Goal: Obtain resource: Obtain resource

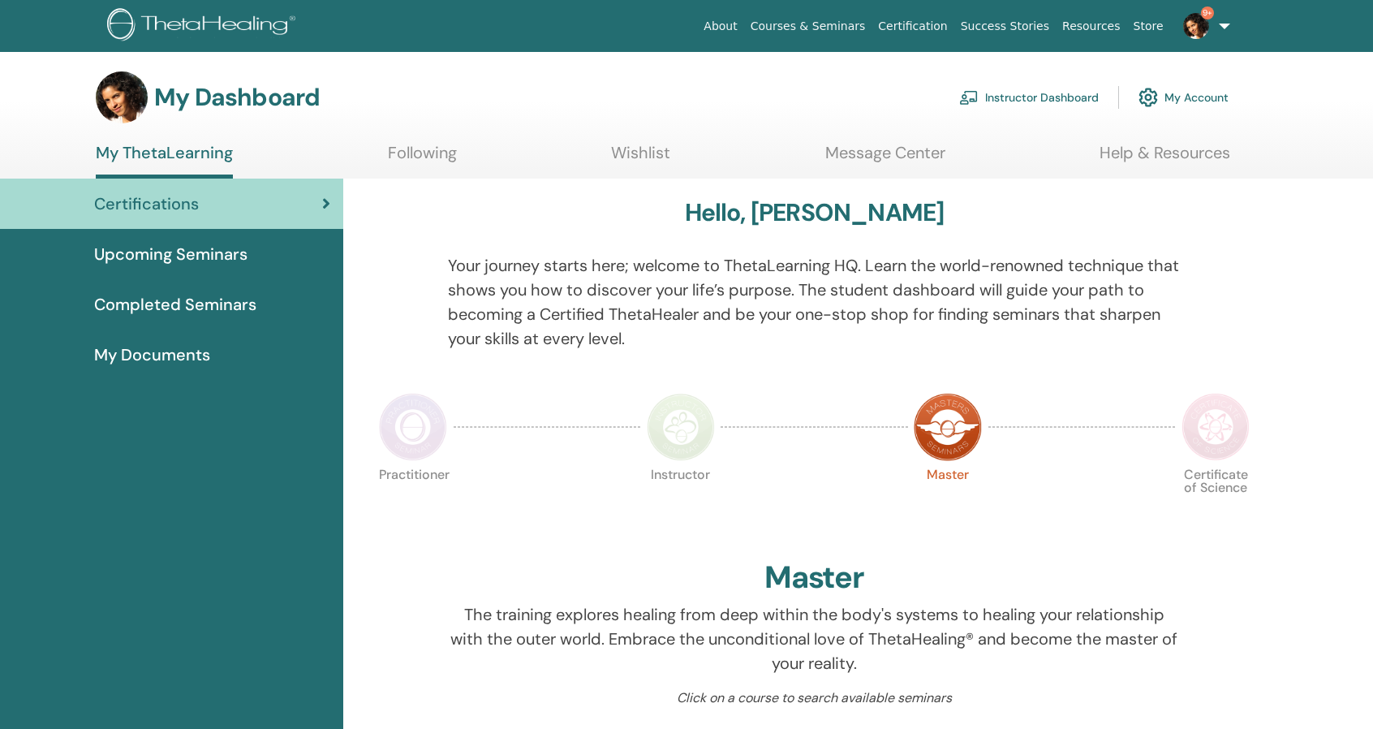
click at [1008, 97] on link "Instructor Dashboard" at bounding box center [1029, 98] width 140 height 36
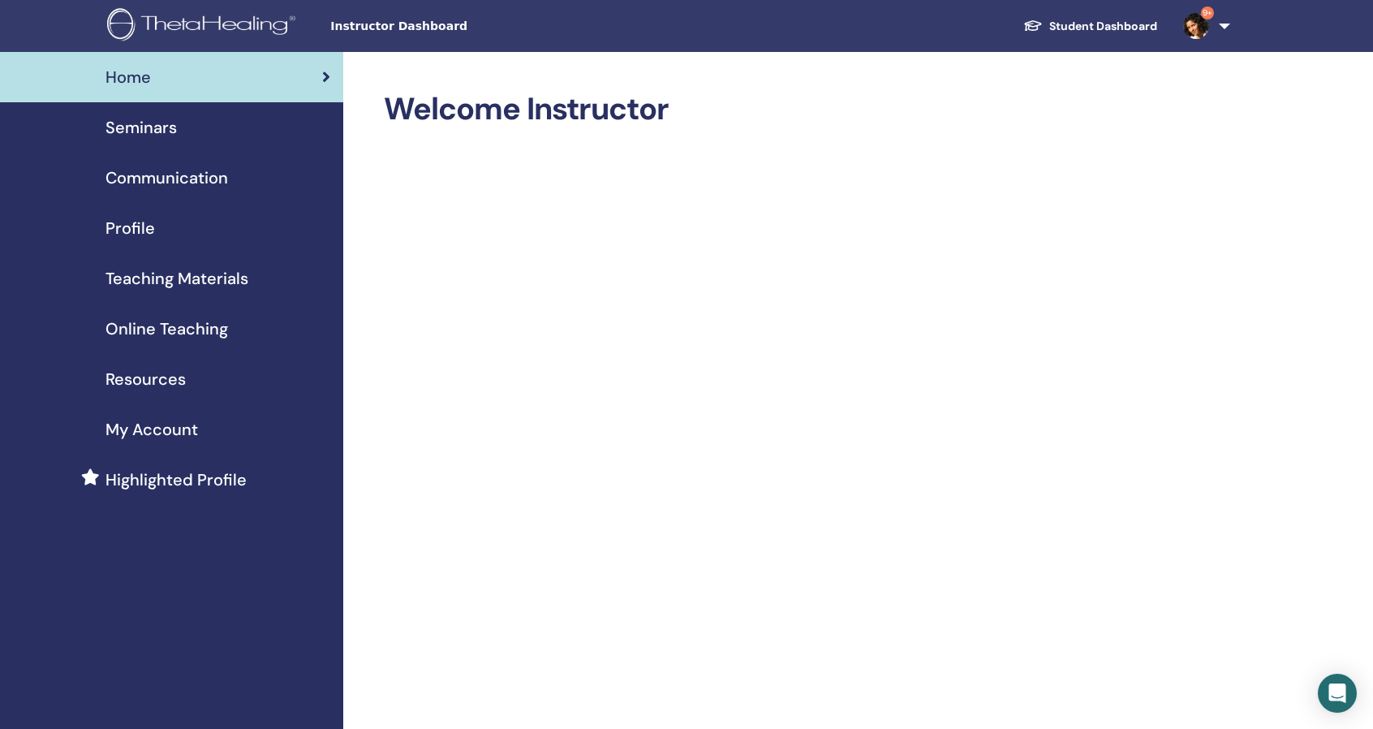
click at [189, 330] on span "Online Teaching" at bounding box center [166, 328] width 123 height 24
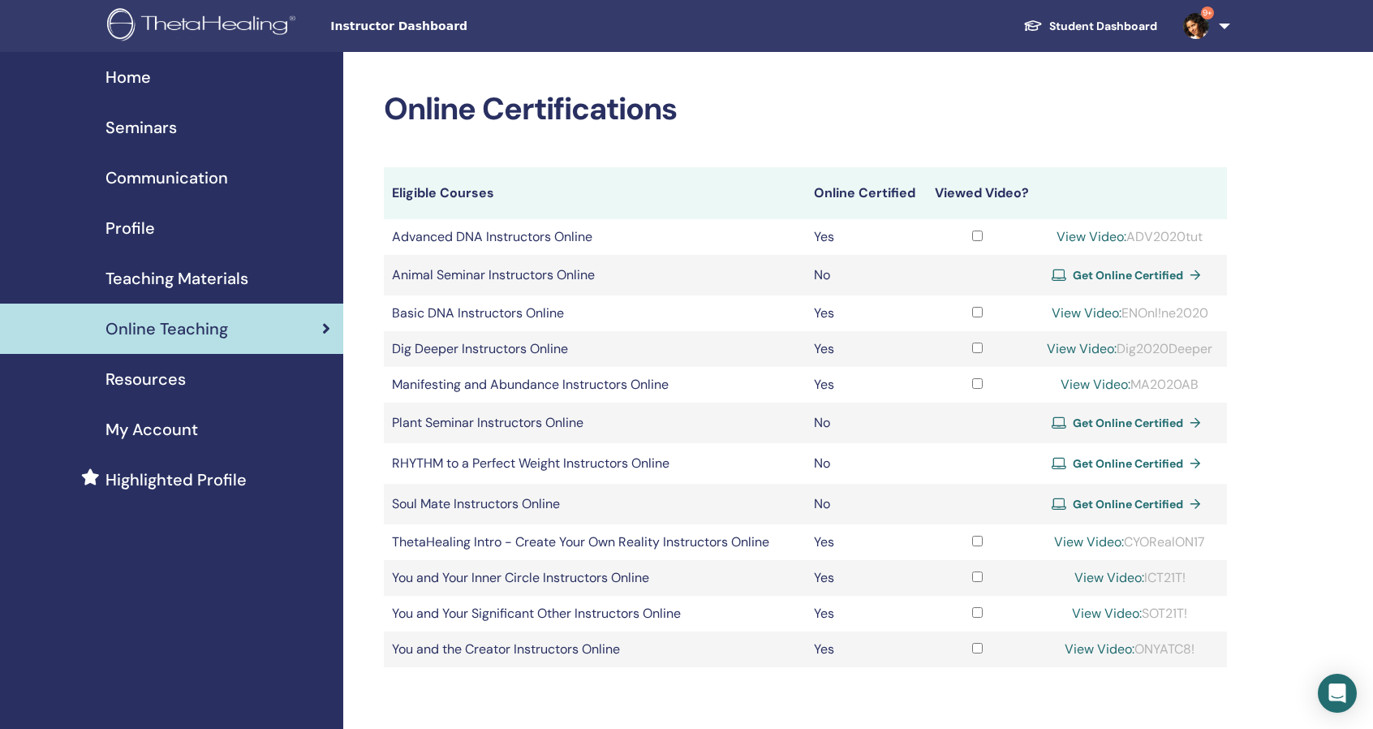
click at [182, 281] on span "Teaching Materials" at bounding box center [176, 278] width 143 height 24
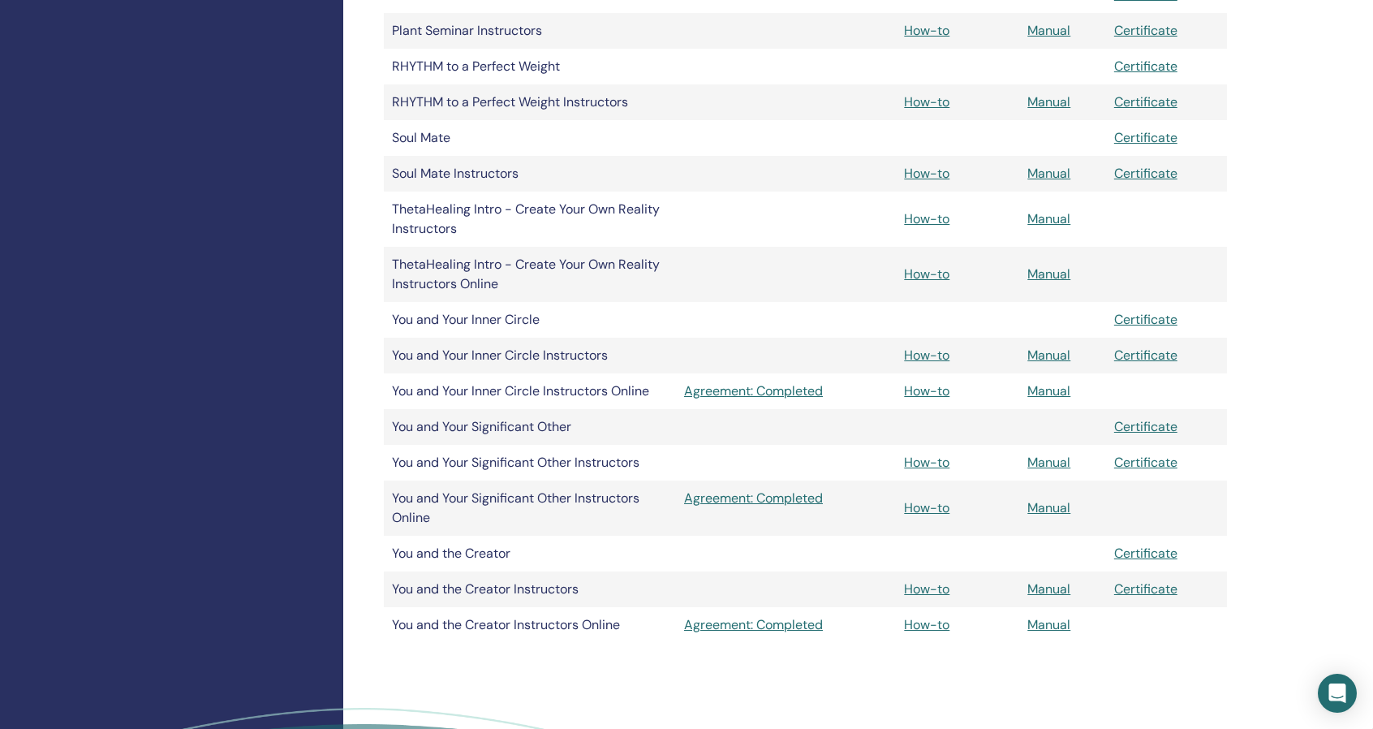
scroll to position [1055, 0]
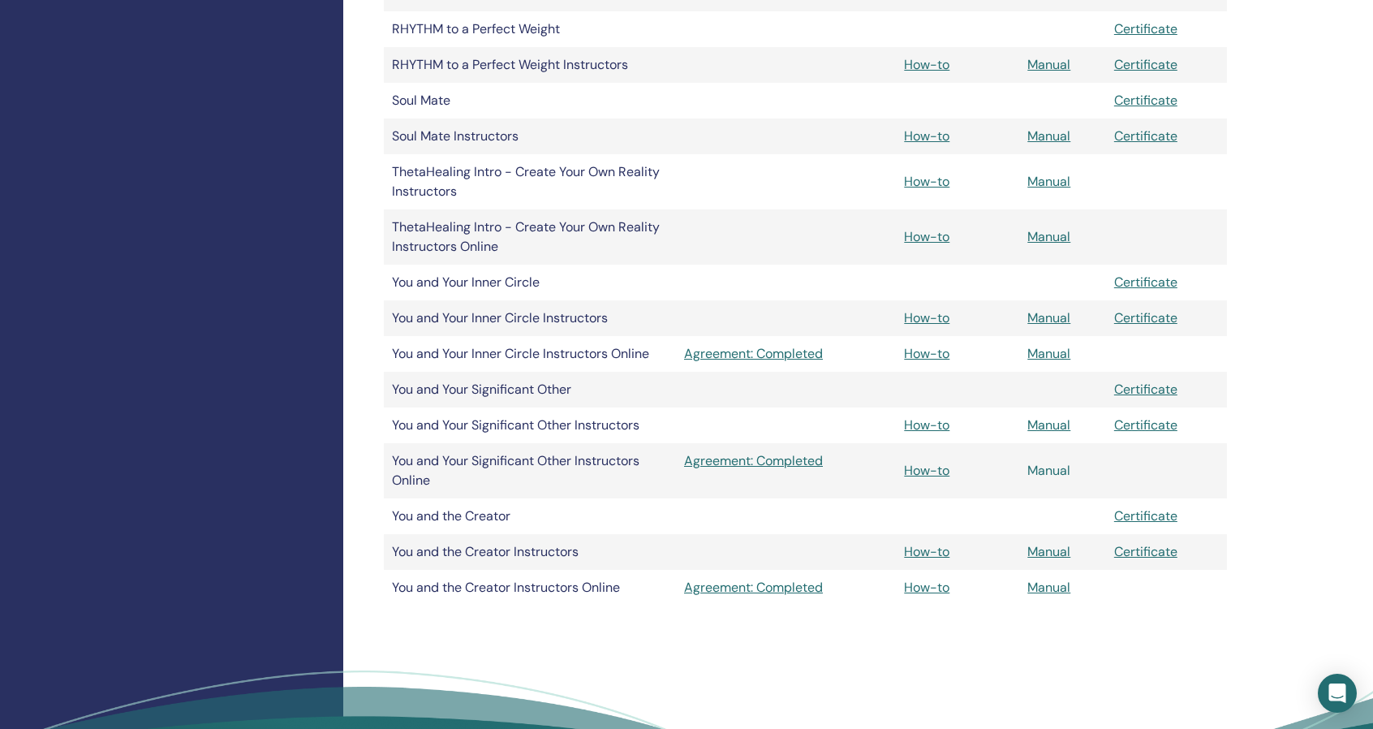
click at [1044, 469] on link "Manual" at bounding box center [1048, 470] width 43 height 17
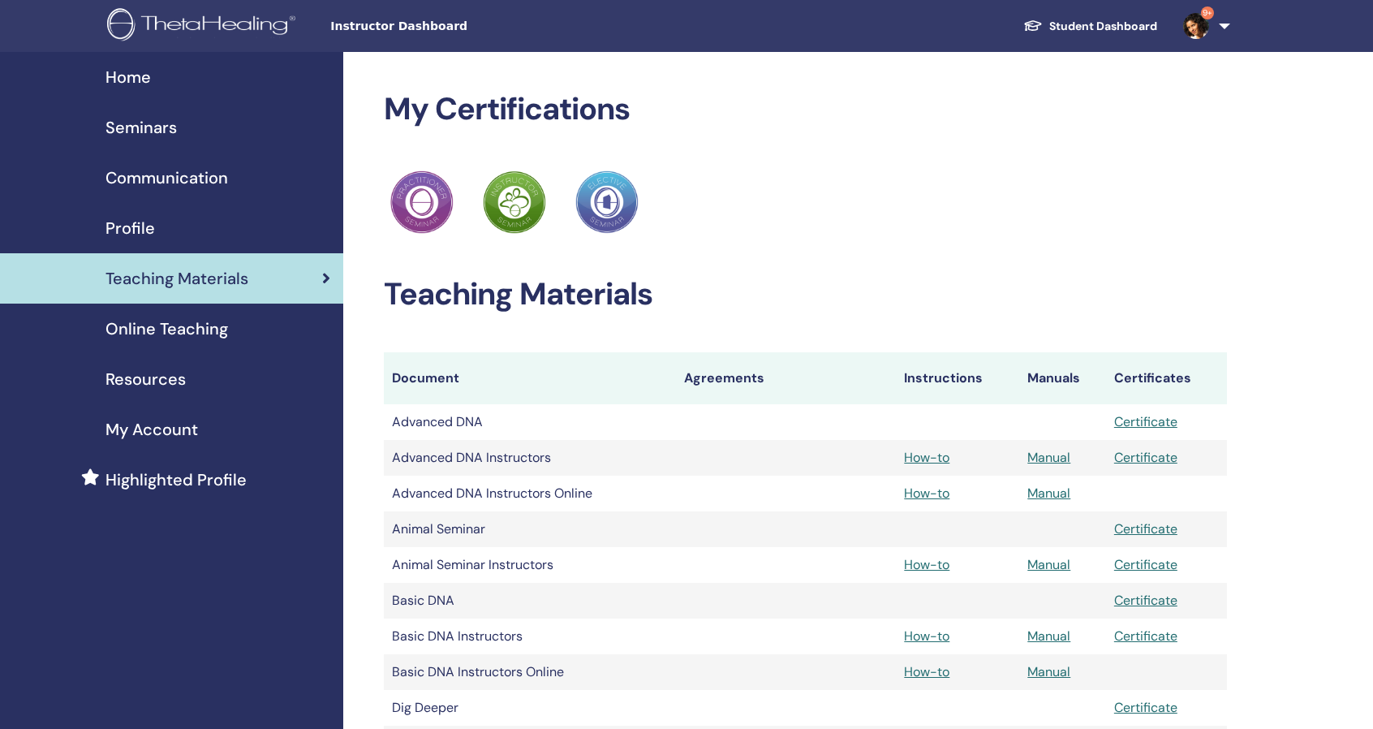
scroll to position [1055, 0]
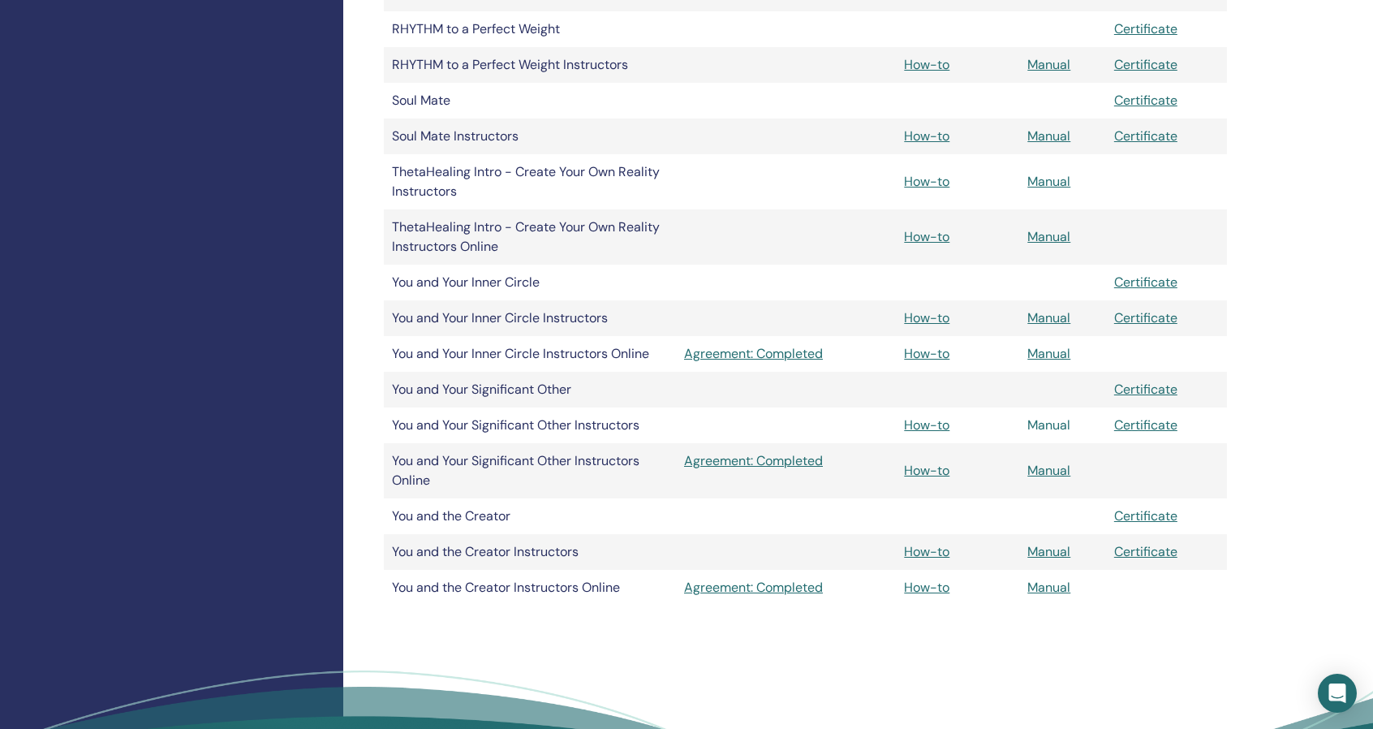
click at [1057, 426] on link "Manual" at bounding box center [1048, 424] width 43 height 17
